Goal: Find specific page/section: Find specific page/section

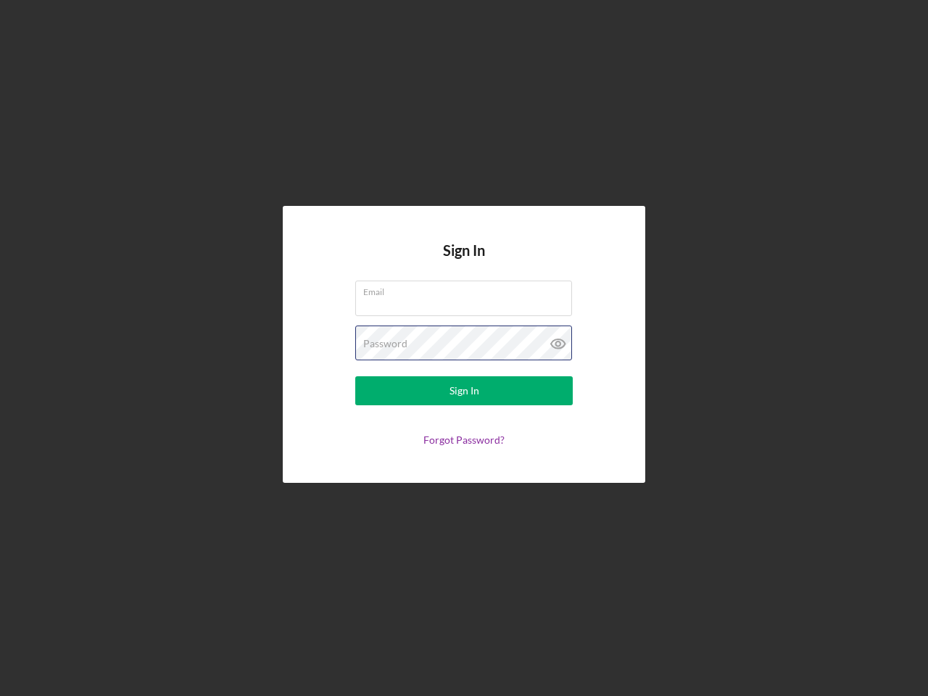
click at [464, 348] on div "Password" at bounding box center [464, 344] width 218 height 36
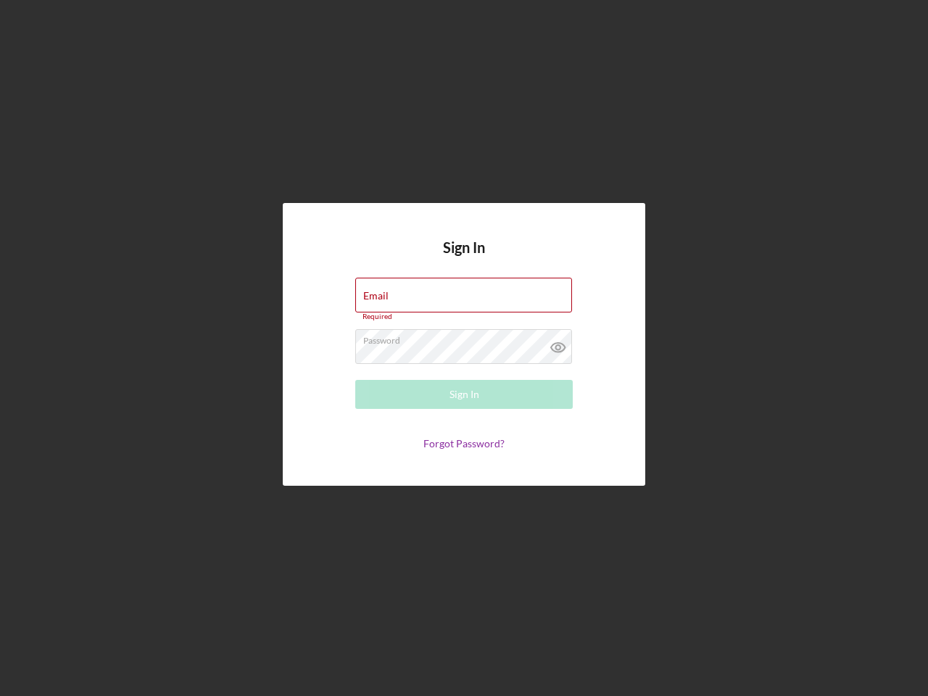
click at [558, 344] on icon at bounding box center [558, 347] width 36 height 36
